Goal: Find specific page/section: Find specific page/section

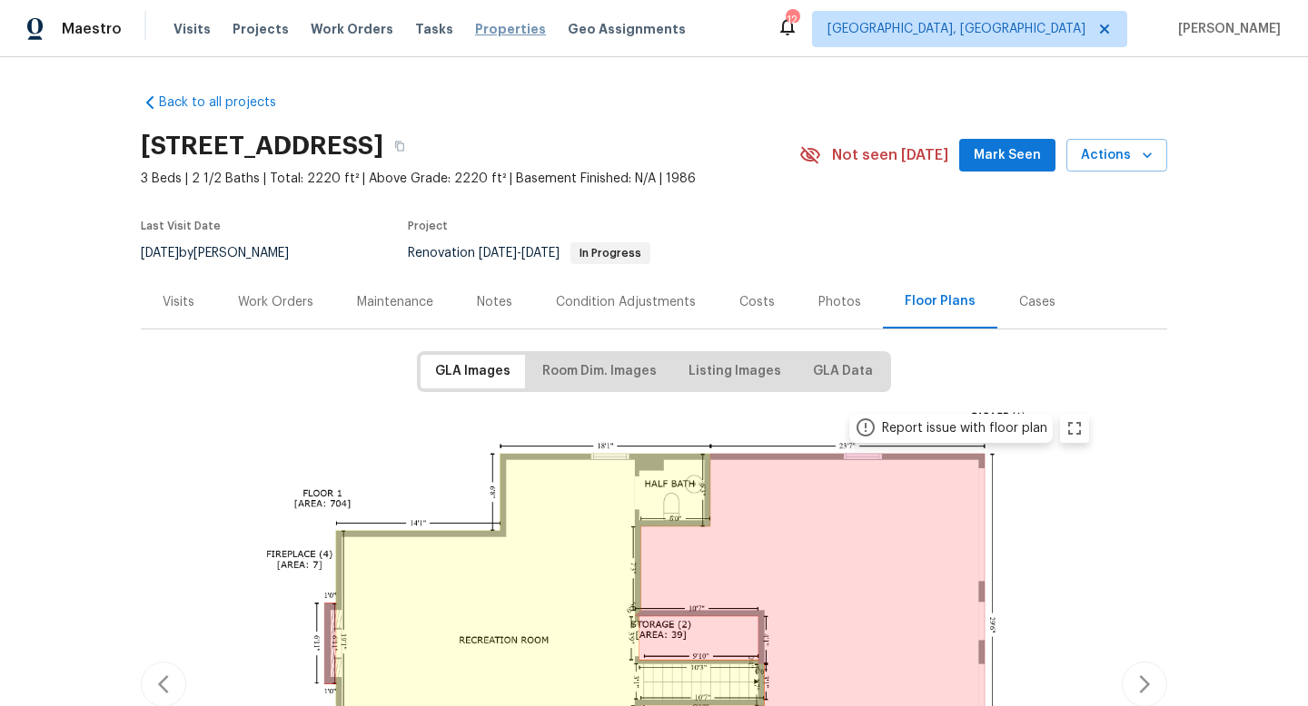
click at [477, 35] on span "Properties" at bounding box center [510, 29] width 71 height 18
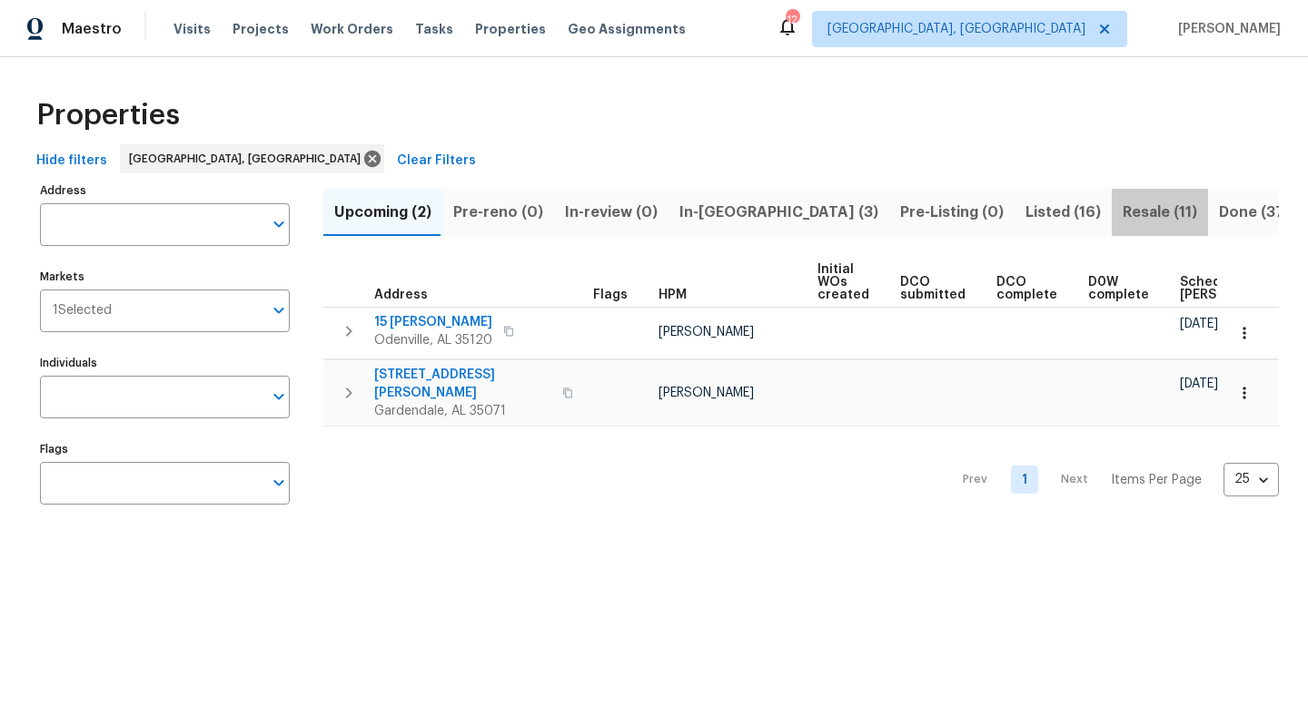
click at [1122, 210] on span "Resale (11)" at bounding box center [1159, 212] width 74 height 25
